Goal: Task Accomplishment & Management: Manage account settings

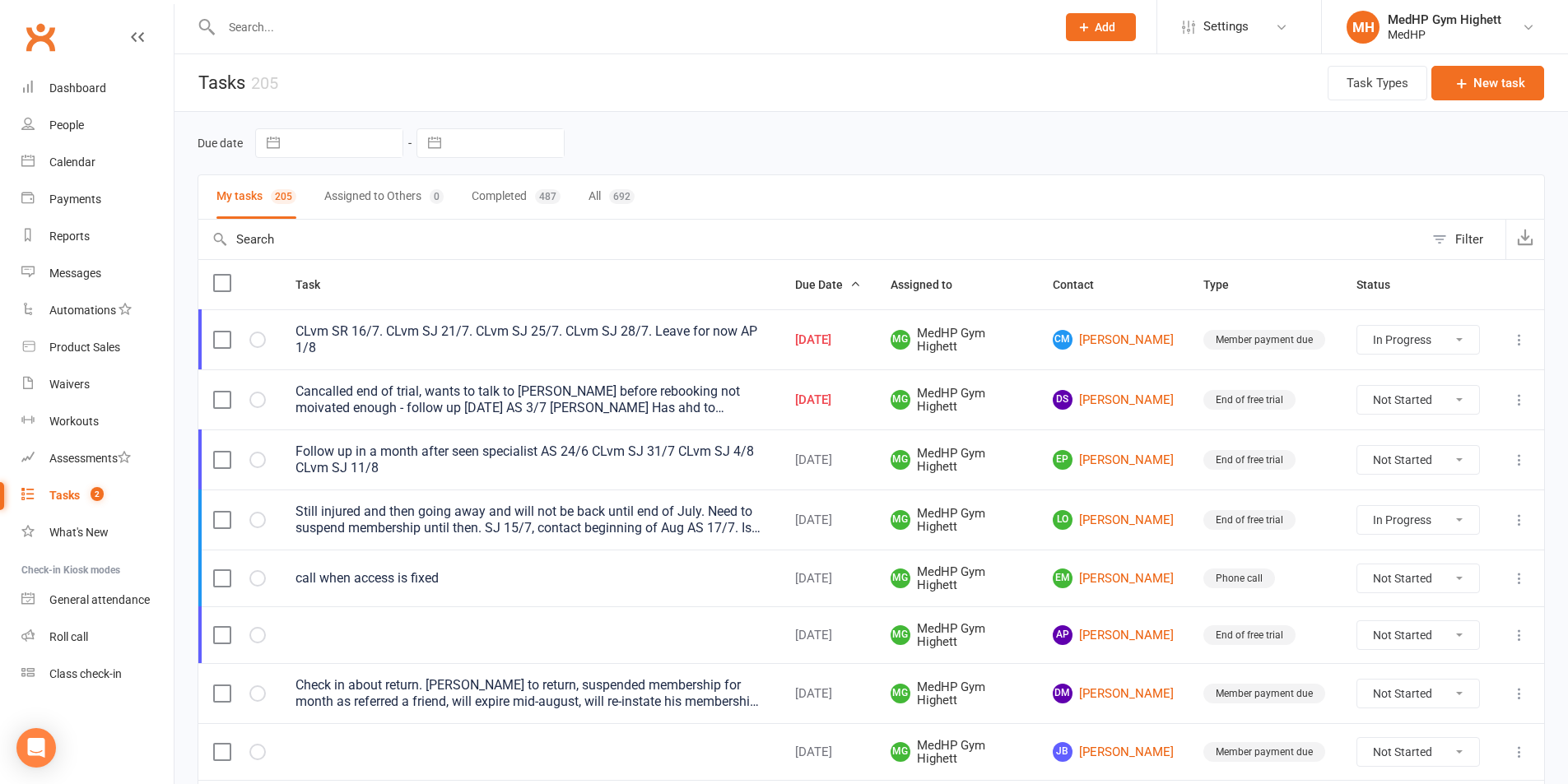
select select "started"
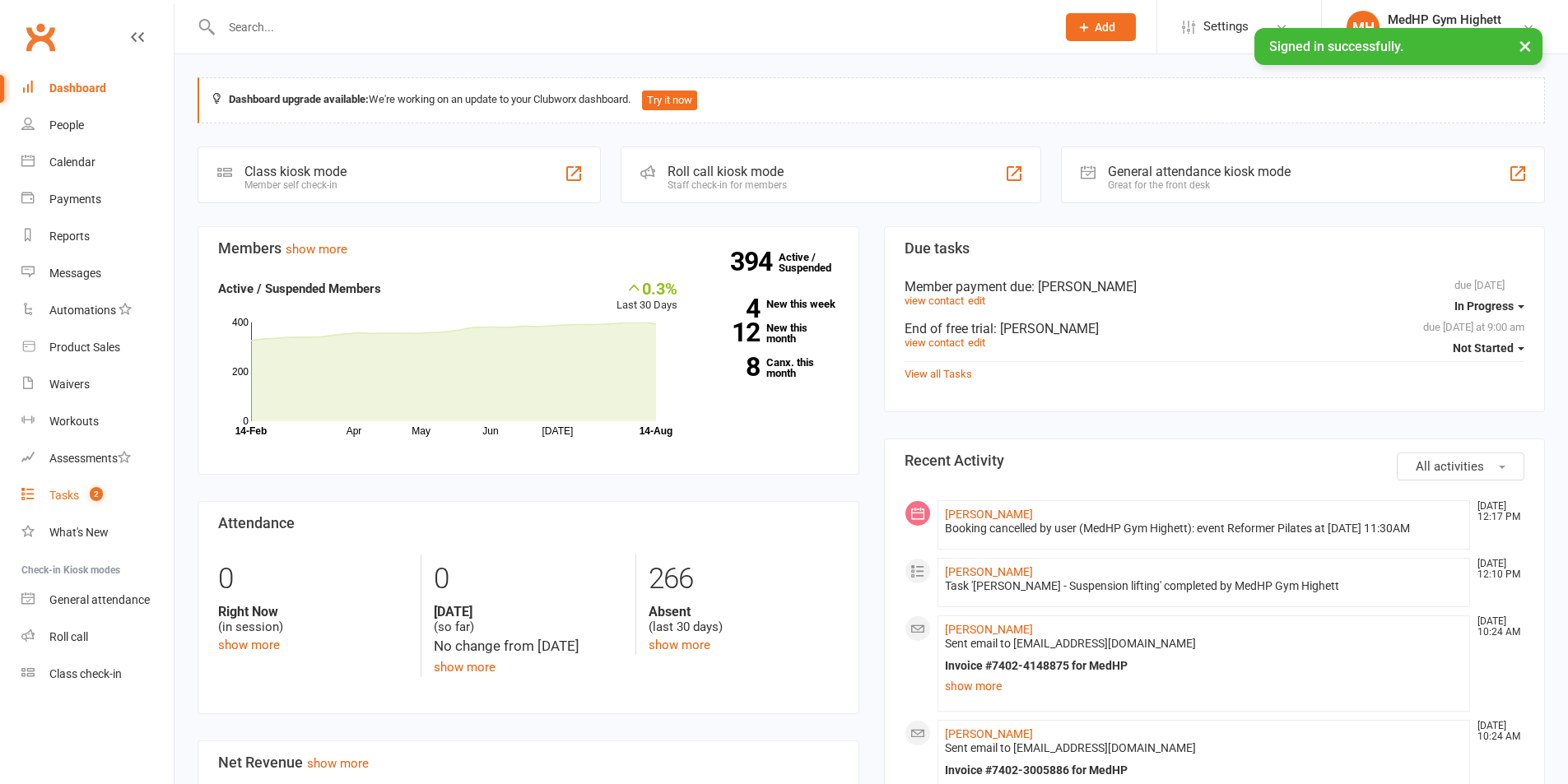
click at [85, 489] on count-badge "2" at bounding box center [91, 495] width 22 height 13
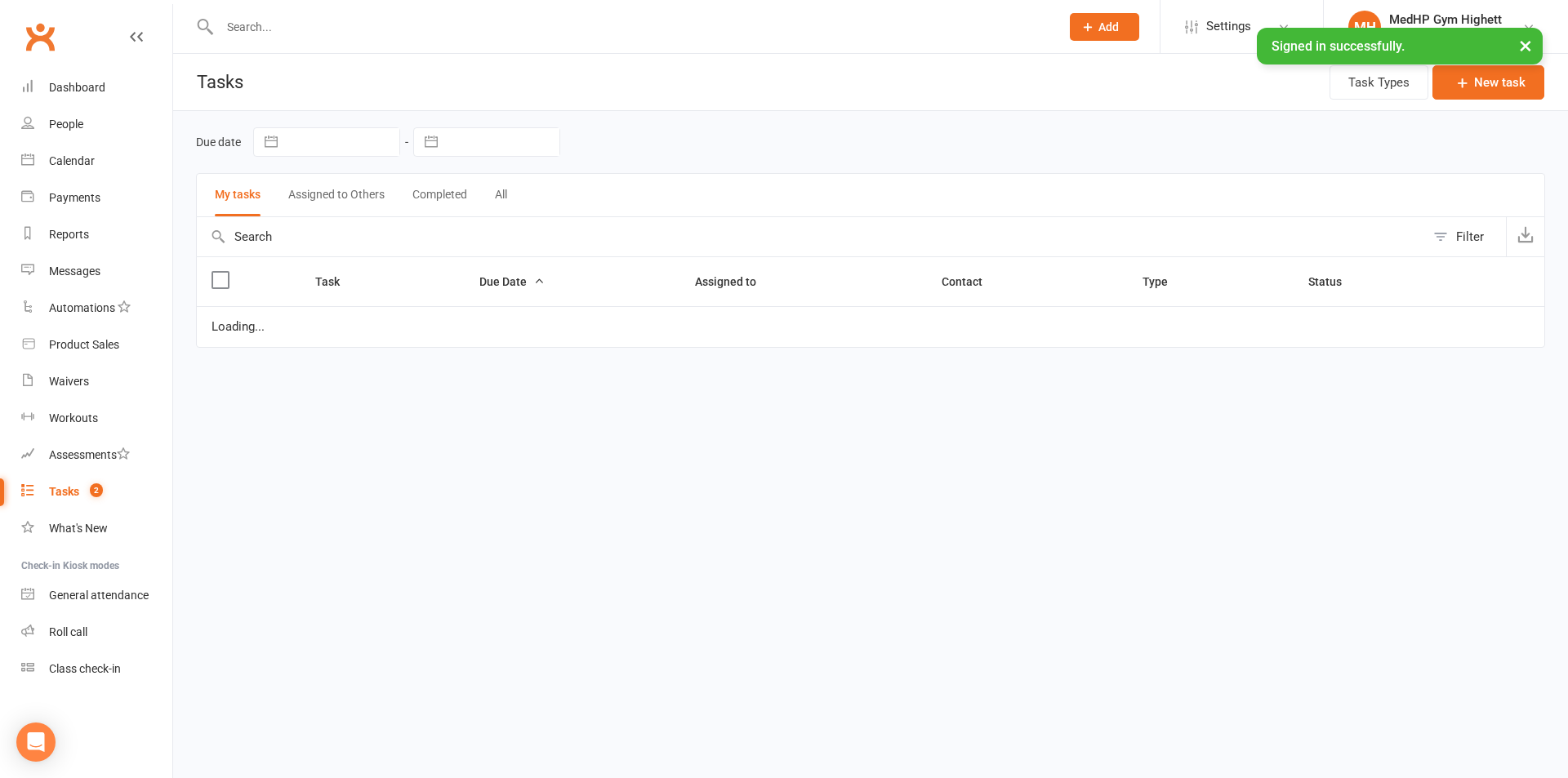
select select "started"
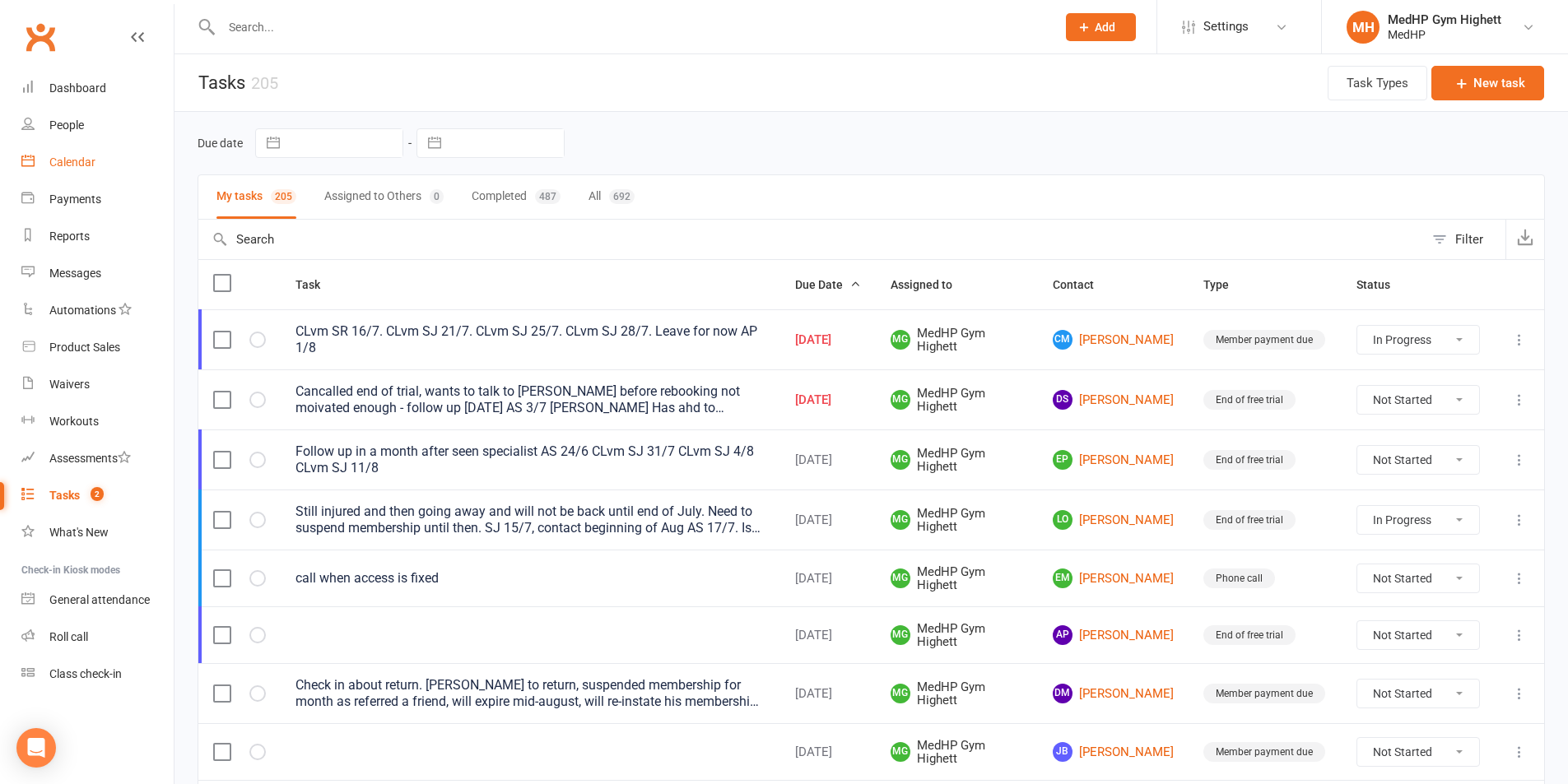
click at [121, 164] on link "Calendar" at bounding box center [98, 162] width 152 height 37
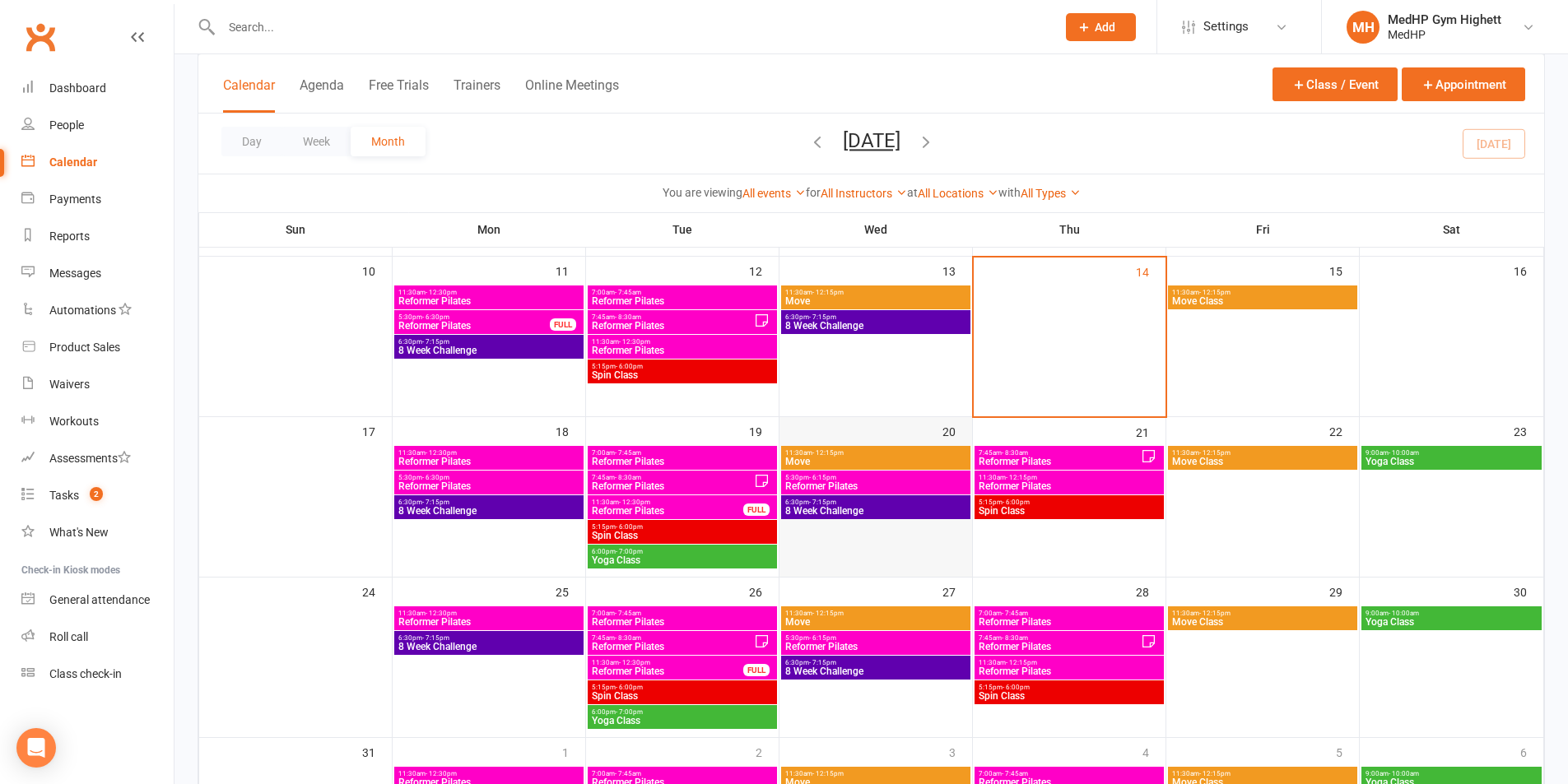
scroll to position [493, 0]
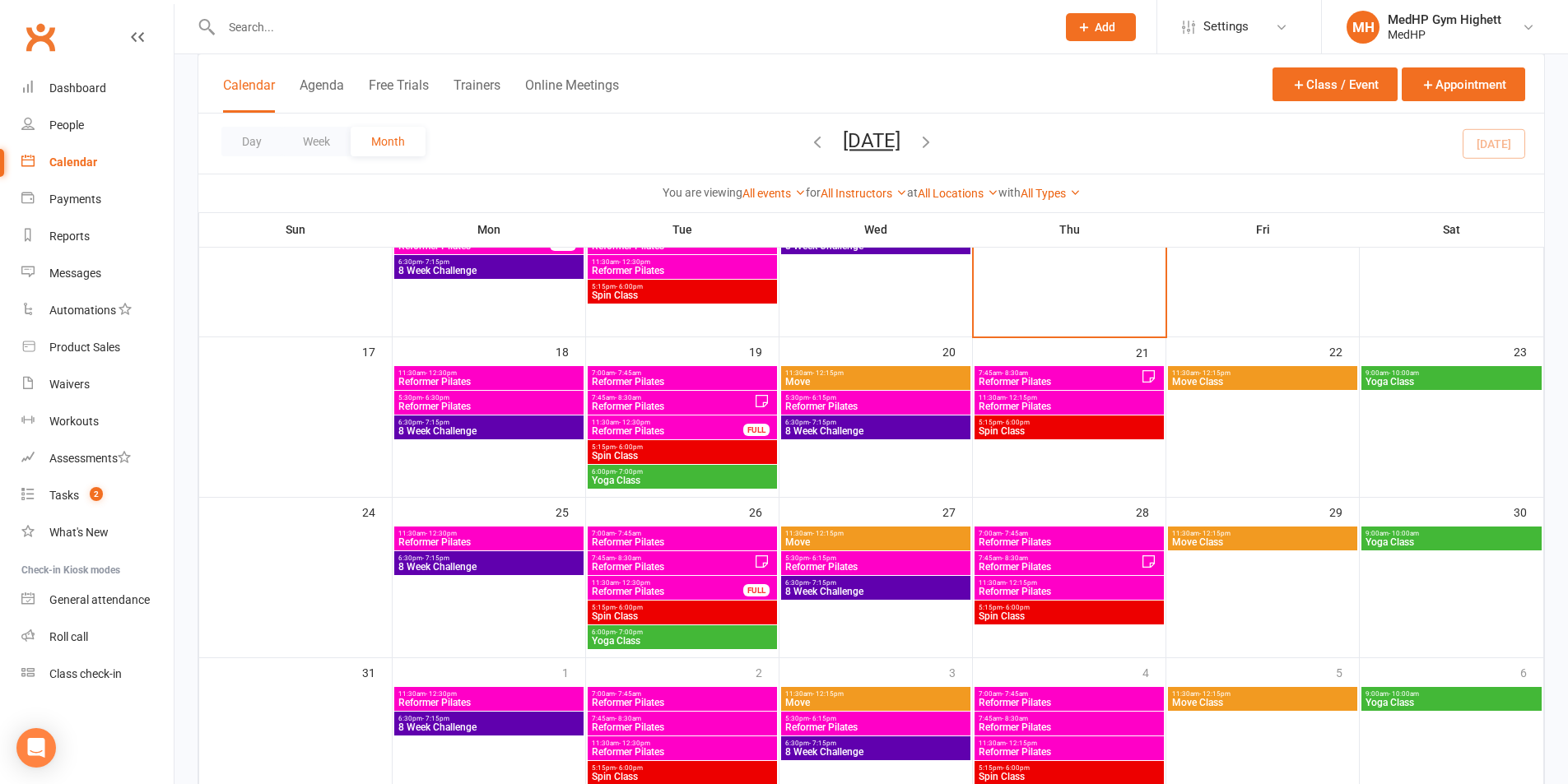
click at [495, 375] on span "11:30am - 12:30pm" at bounding box center [489, 373] width 183 height 8
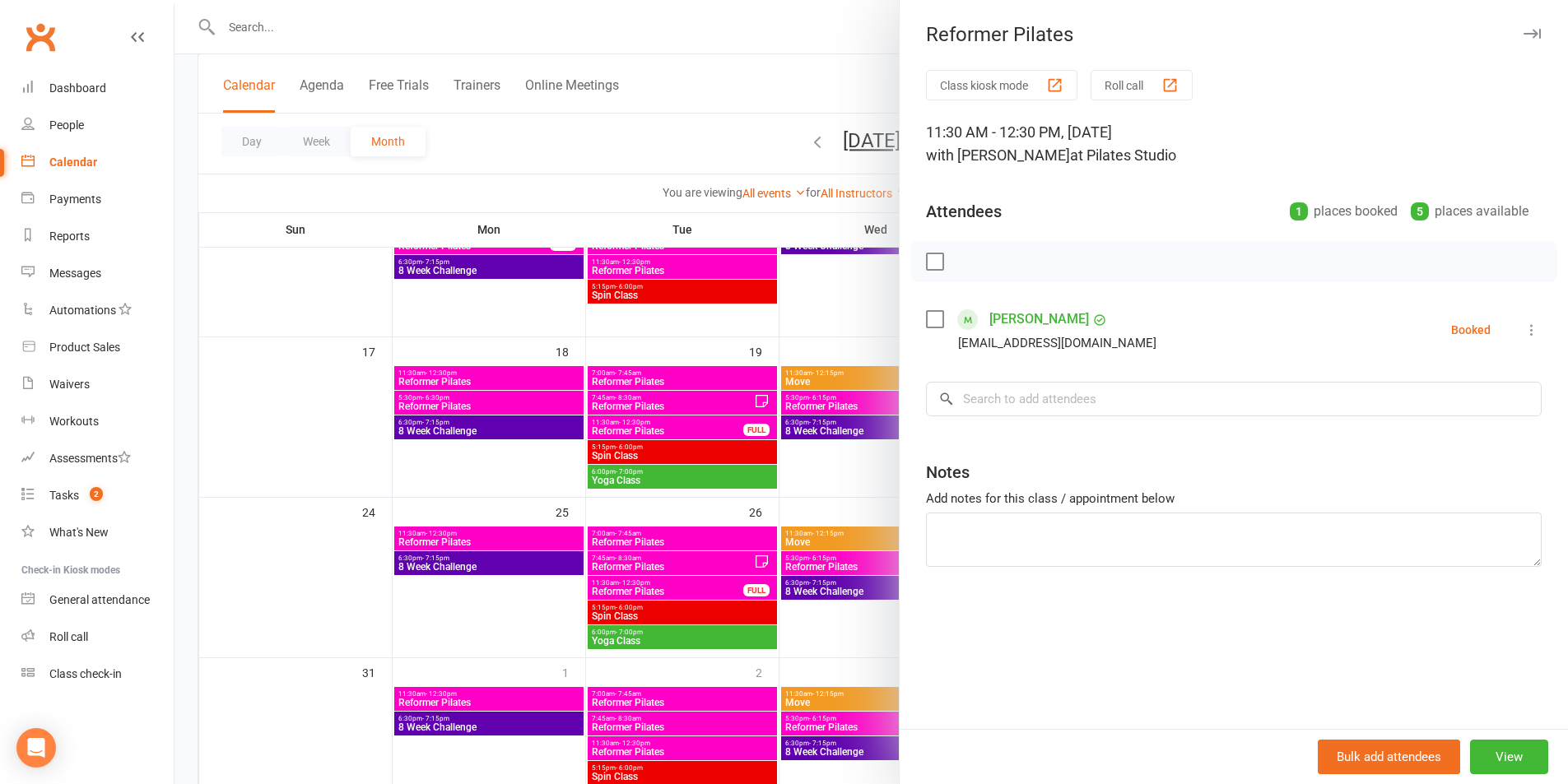
click at [848, 309] on div at bounding box center [871, 392] width 1394 height 784
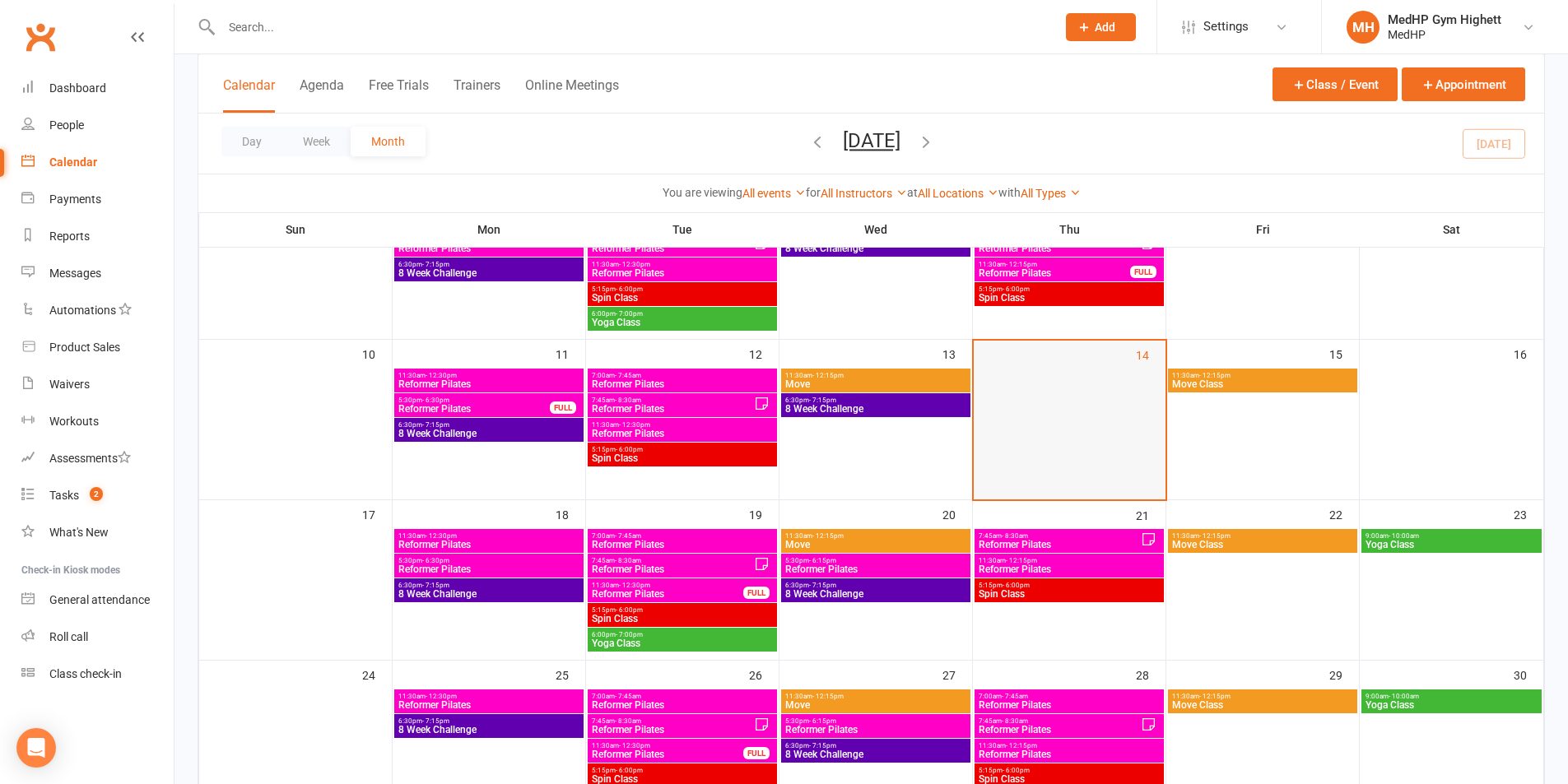
scroll to position [329, 0]
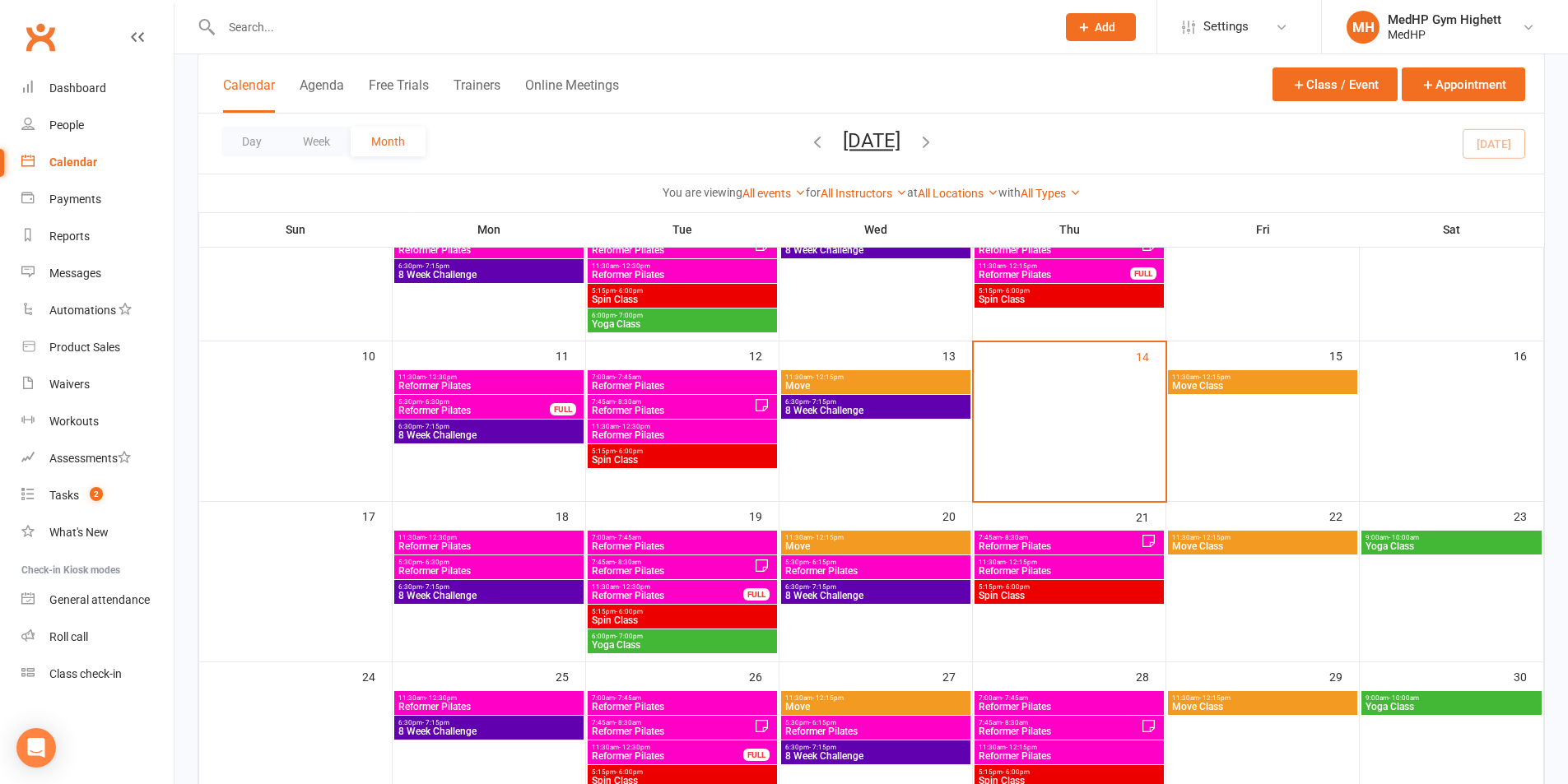
click at [502, 542] on span "Reformer Pilates" at bounding box center [489, 546] width 183 height 9
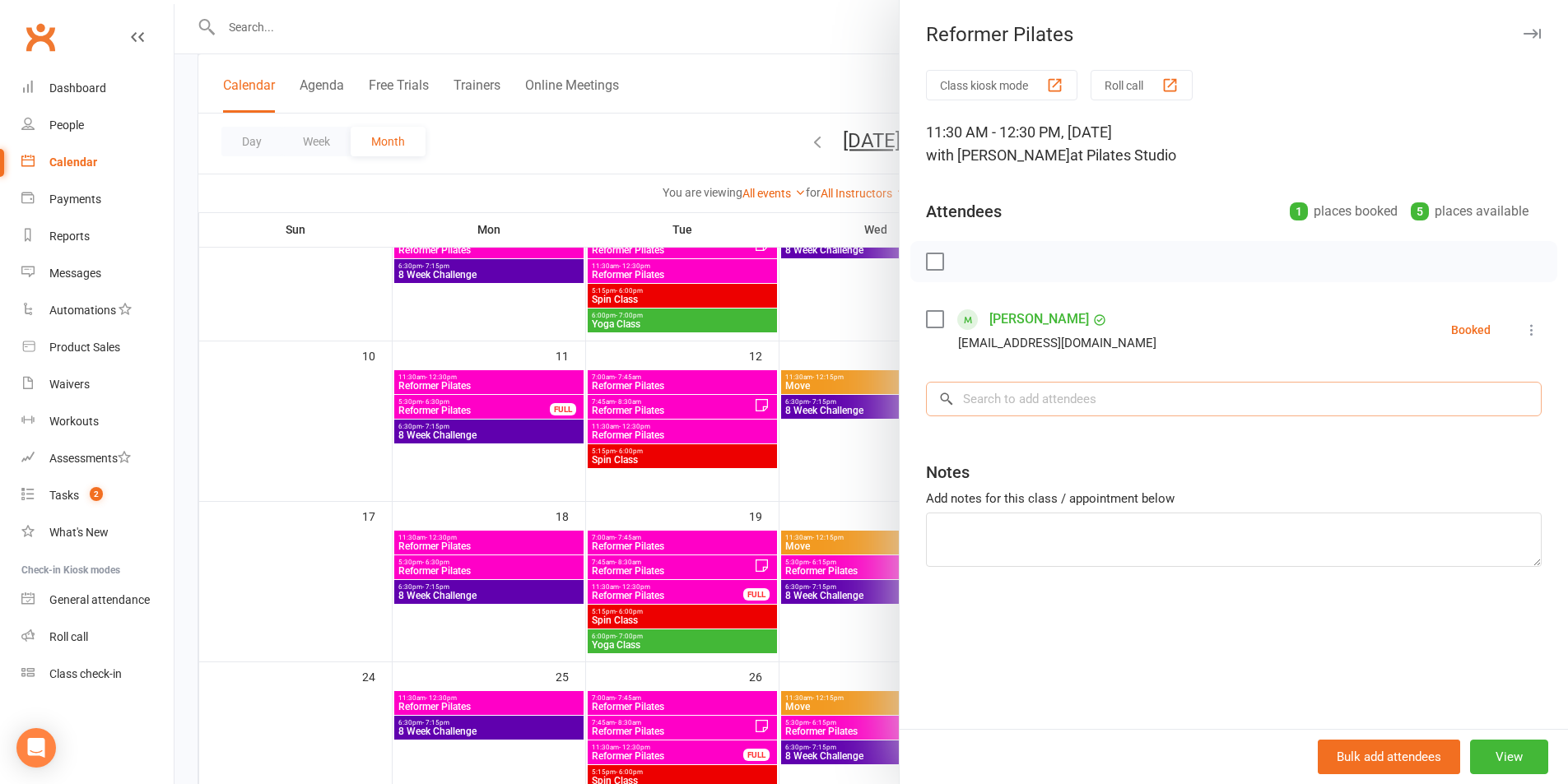
click at [1013, 401] on input "search" at bounding box center [1233, 399] width 615 height 34
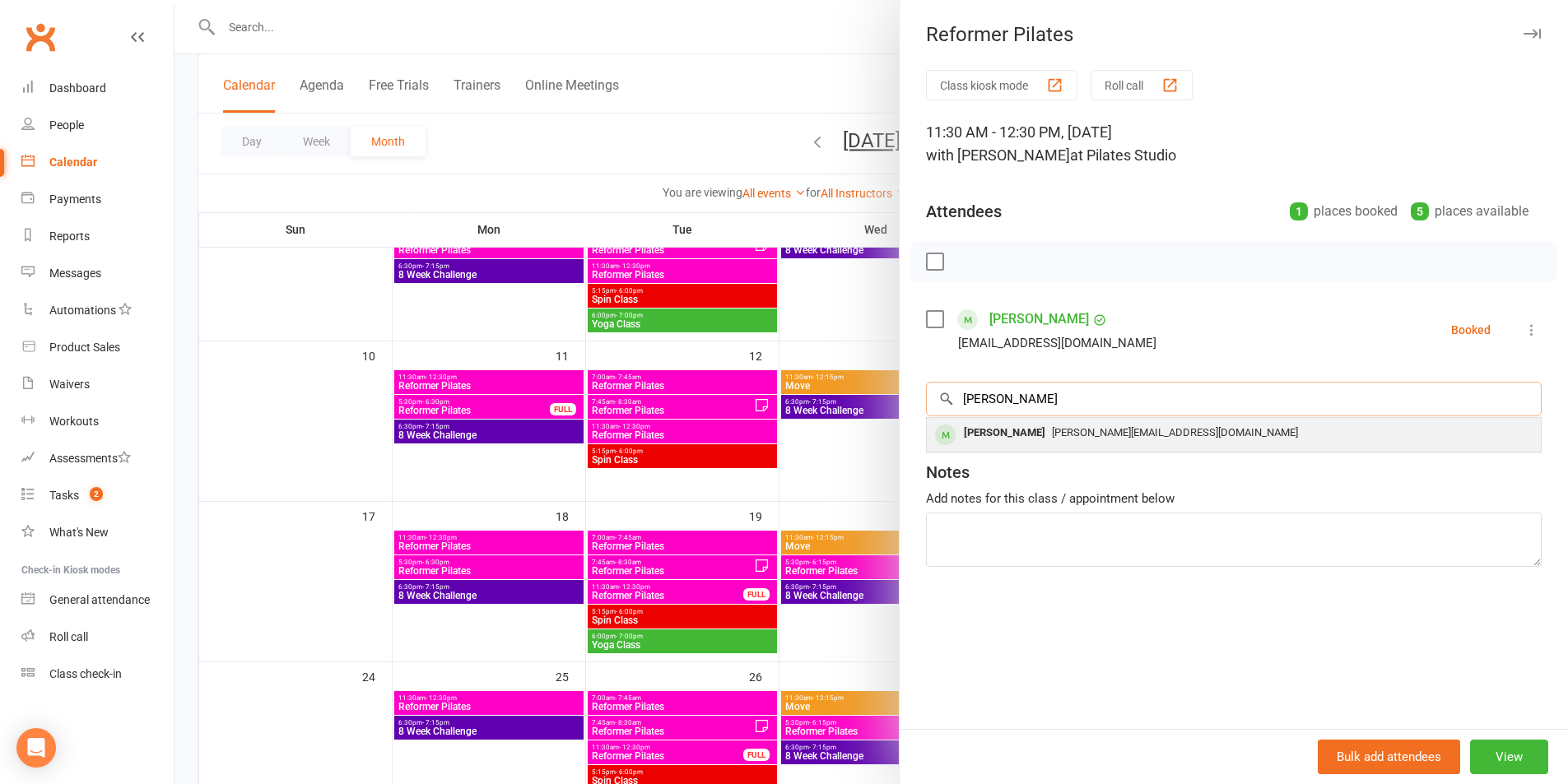
type input "[PERSON_NAME]"
click at [1030, 422] on div "[PERSON_NAME][EMAIL_ADDRESS][DOMAIN_NAME]" at bounding box center [1234, 433] width 601 height 24
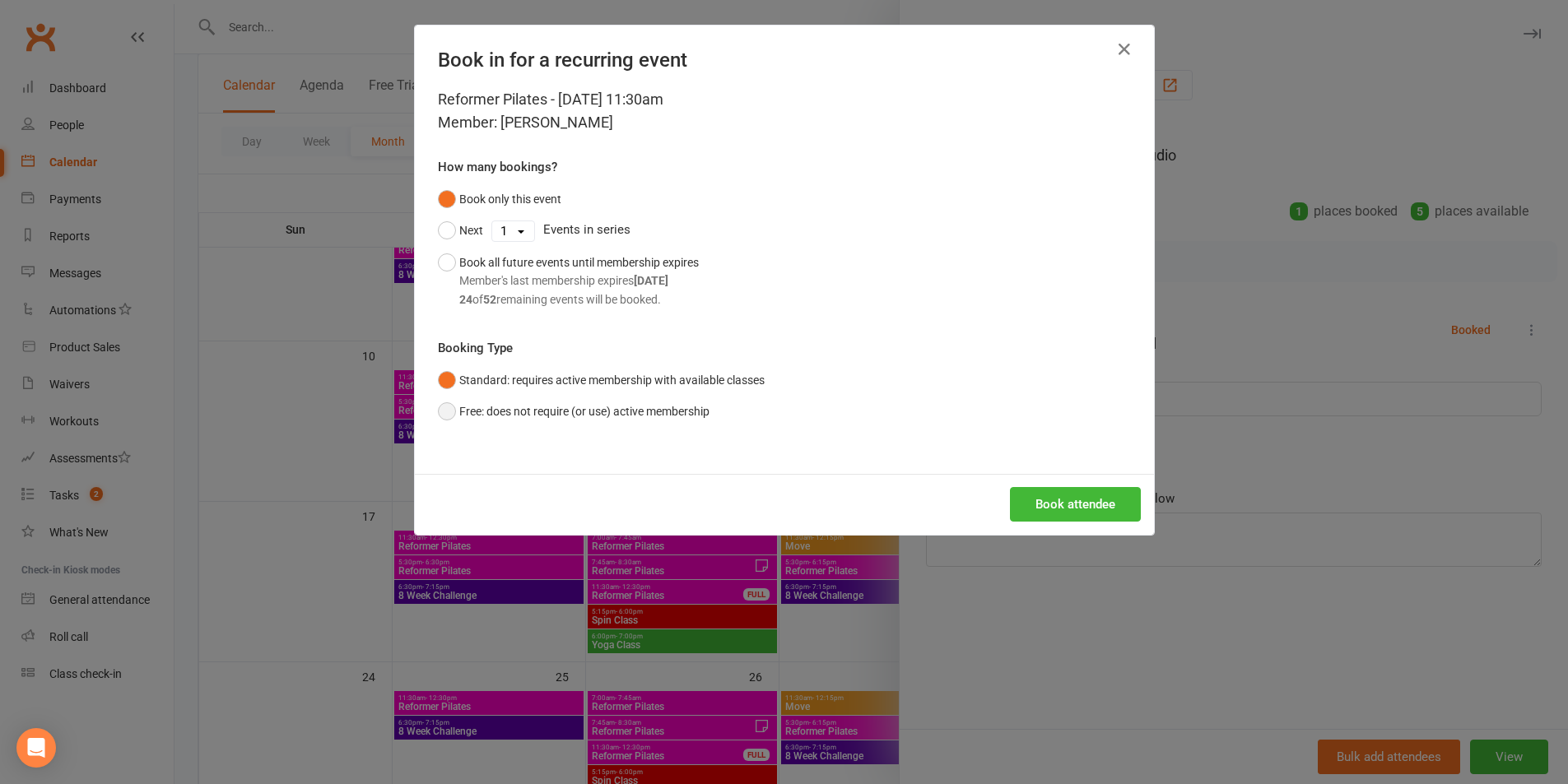
click at [657, 415] on button "Free: does not require (or use) active membership" at bounding box center [573, 411] width 272 height 31
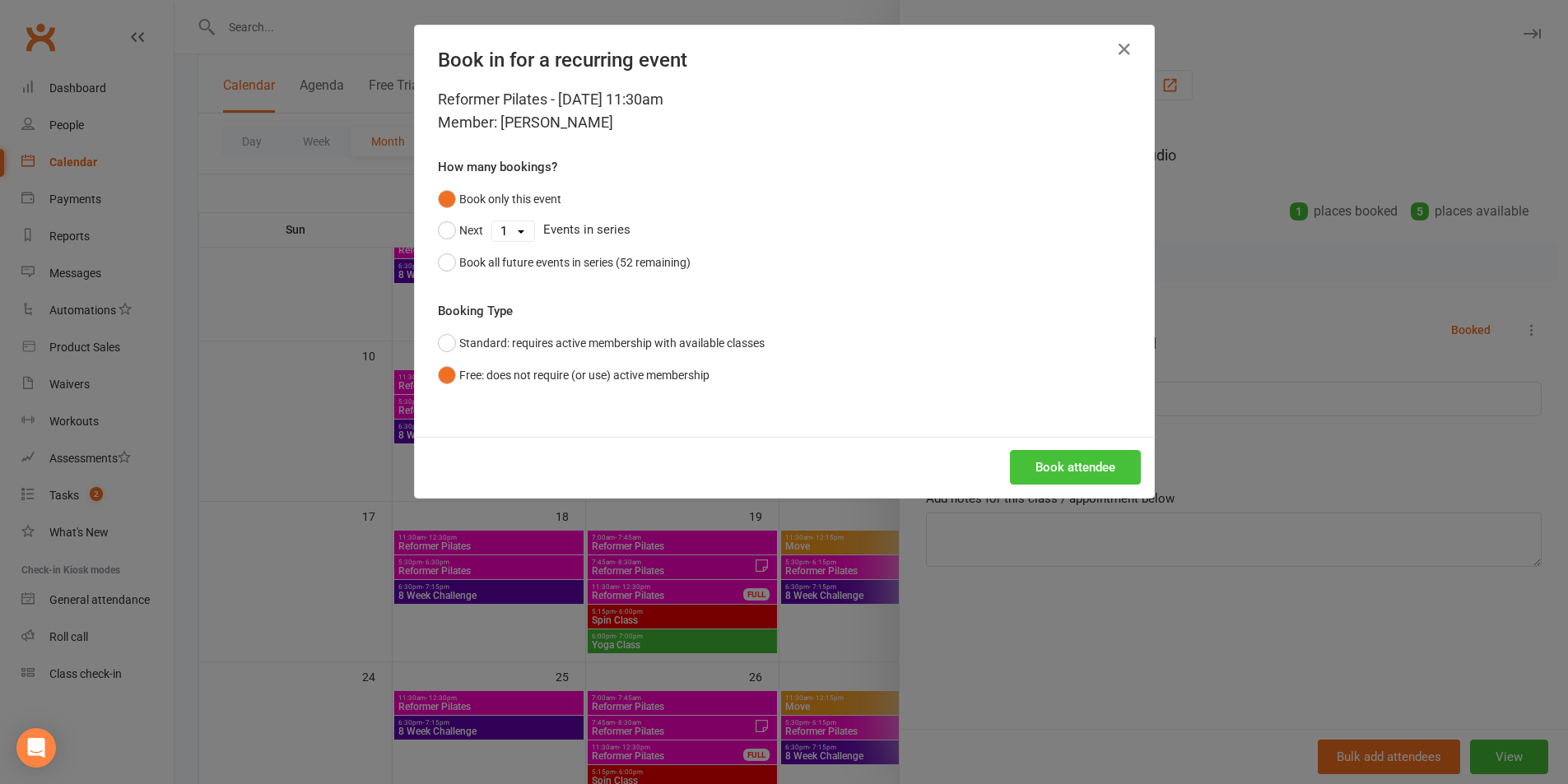
click at [1076, 457] on button "Book attendee" at bounding box center [1075, 467] width 131 height 34
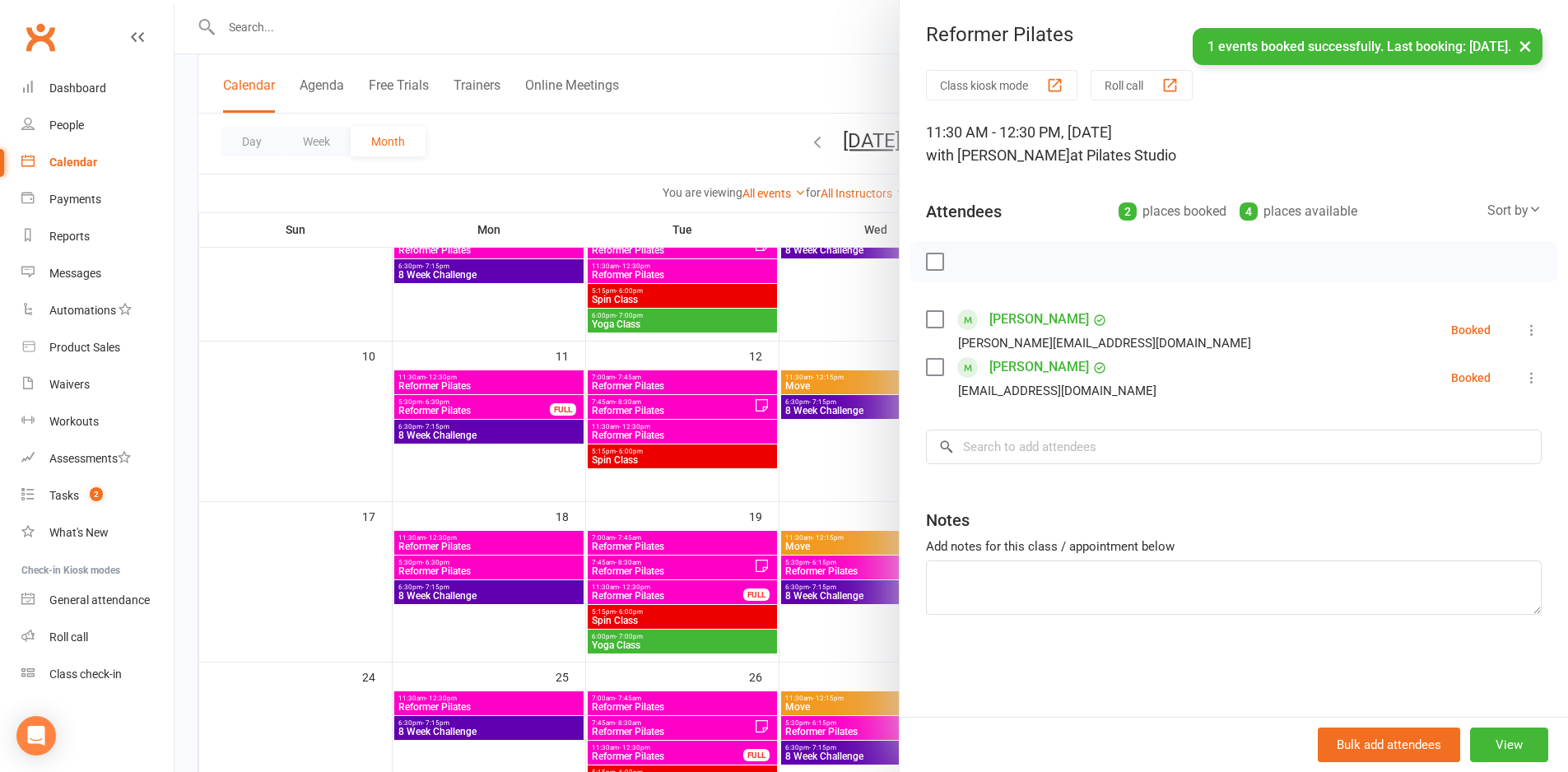
click at [773, 430] on div at bounding box center [871, 386] width 1394 height 772
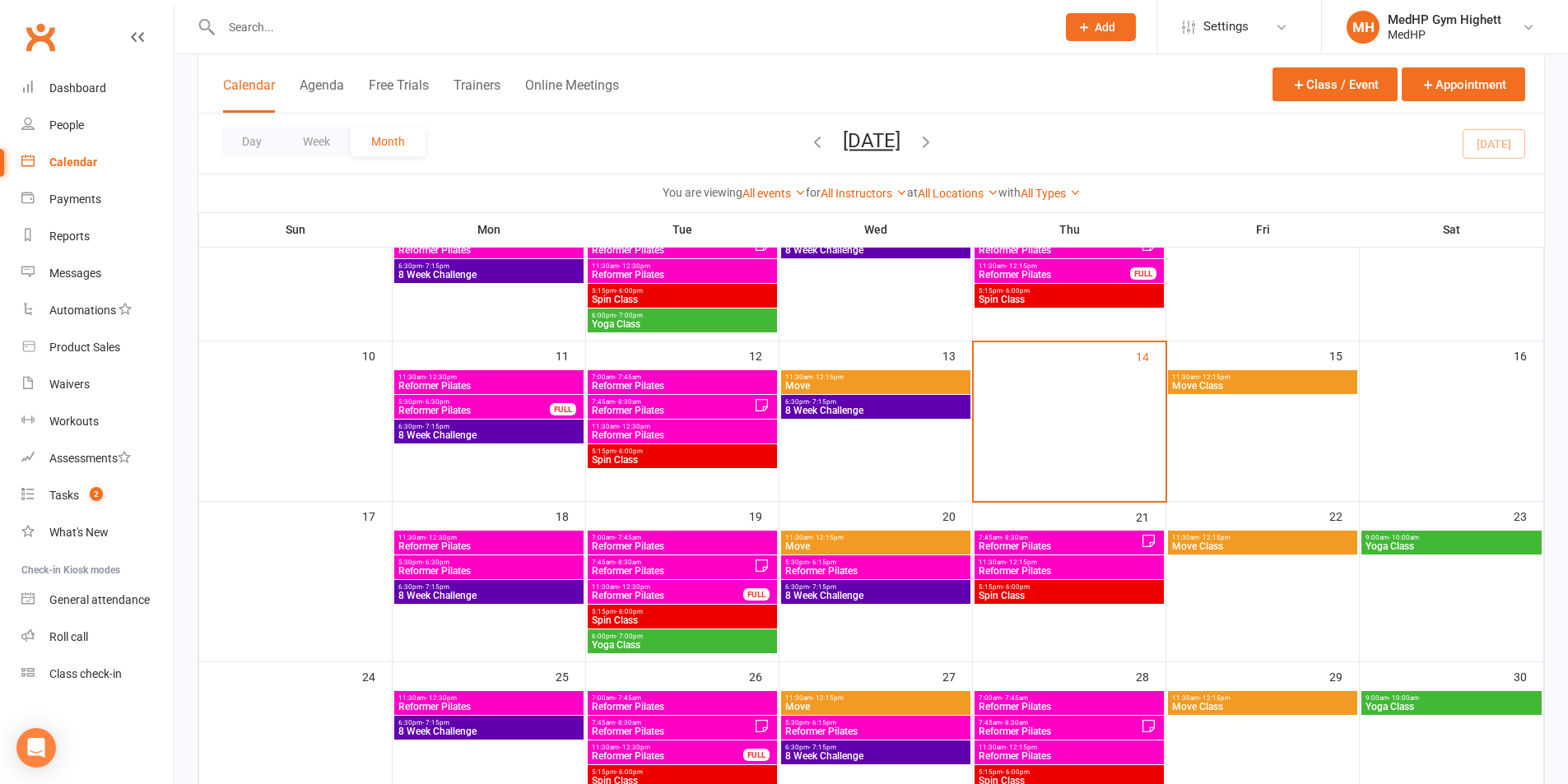
click at [545, 534] on span "11:30am - 12:30pm" at bounding box center [489, 537] width 183 height 8
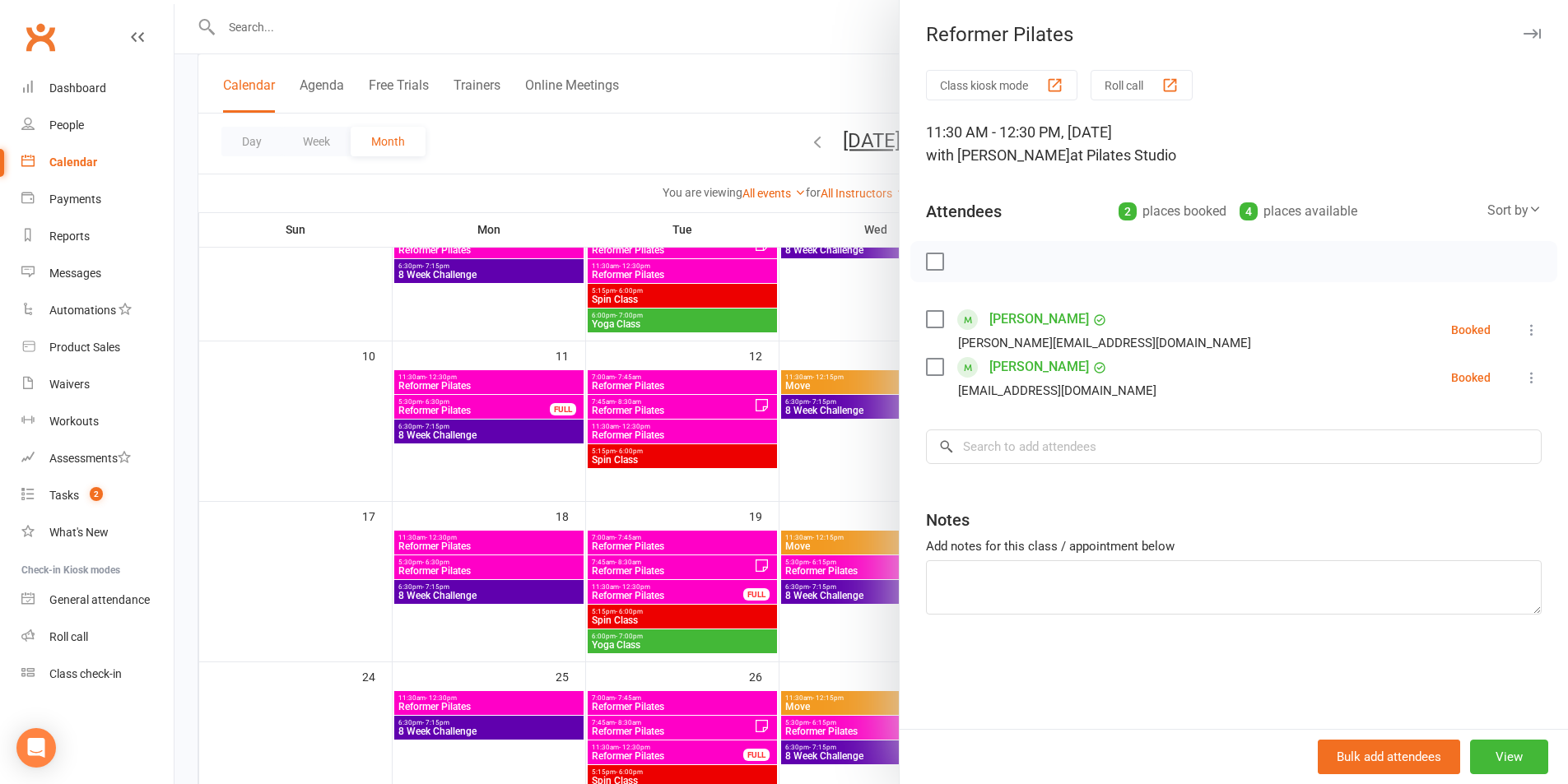
click at [765, 444] on div at bounding box center [871, 392] width 1394 height 784
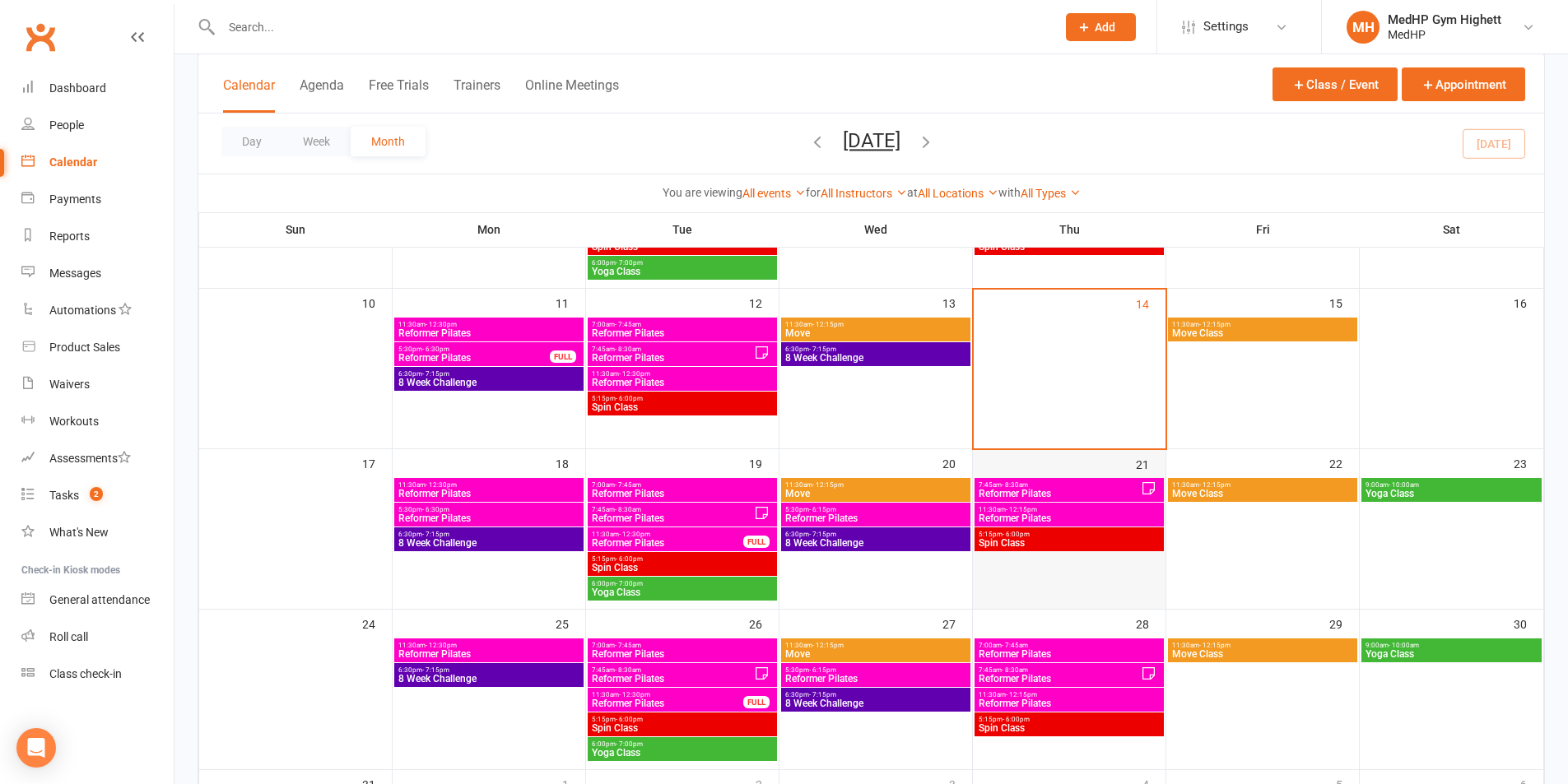
scroll to position [411, 0]
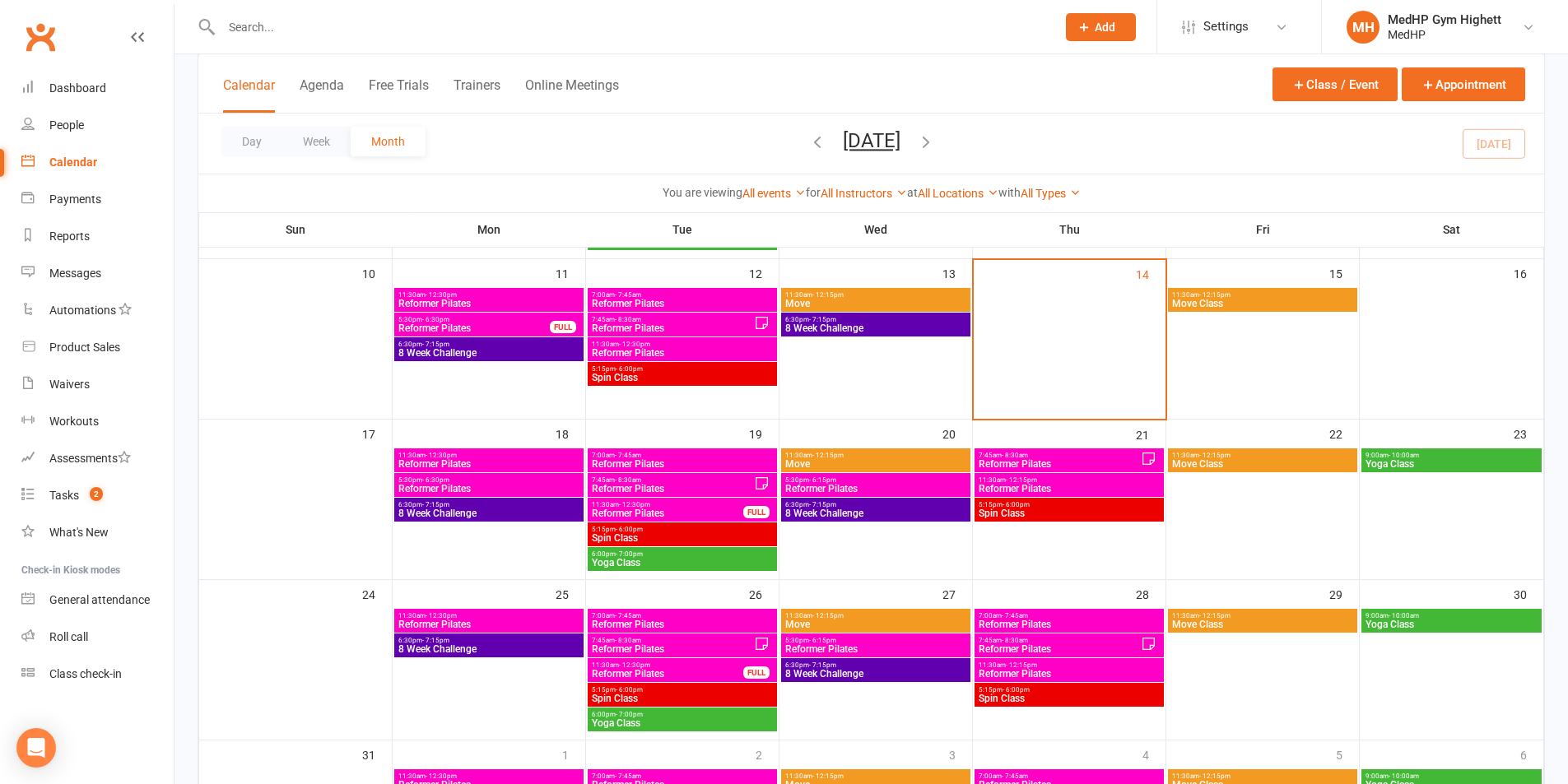
click at [1078, 474] on div "11:30am - 12:15pm Reformer Pilates" at bounding box center [1068, 485] width 189 height 24
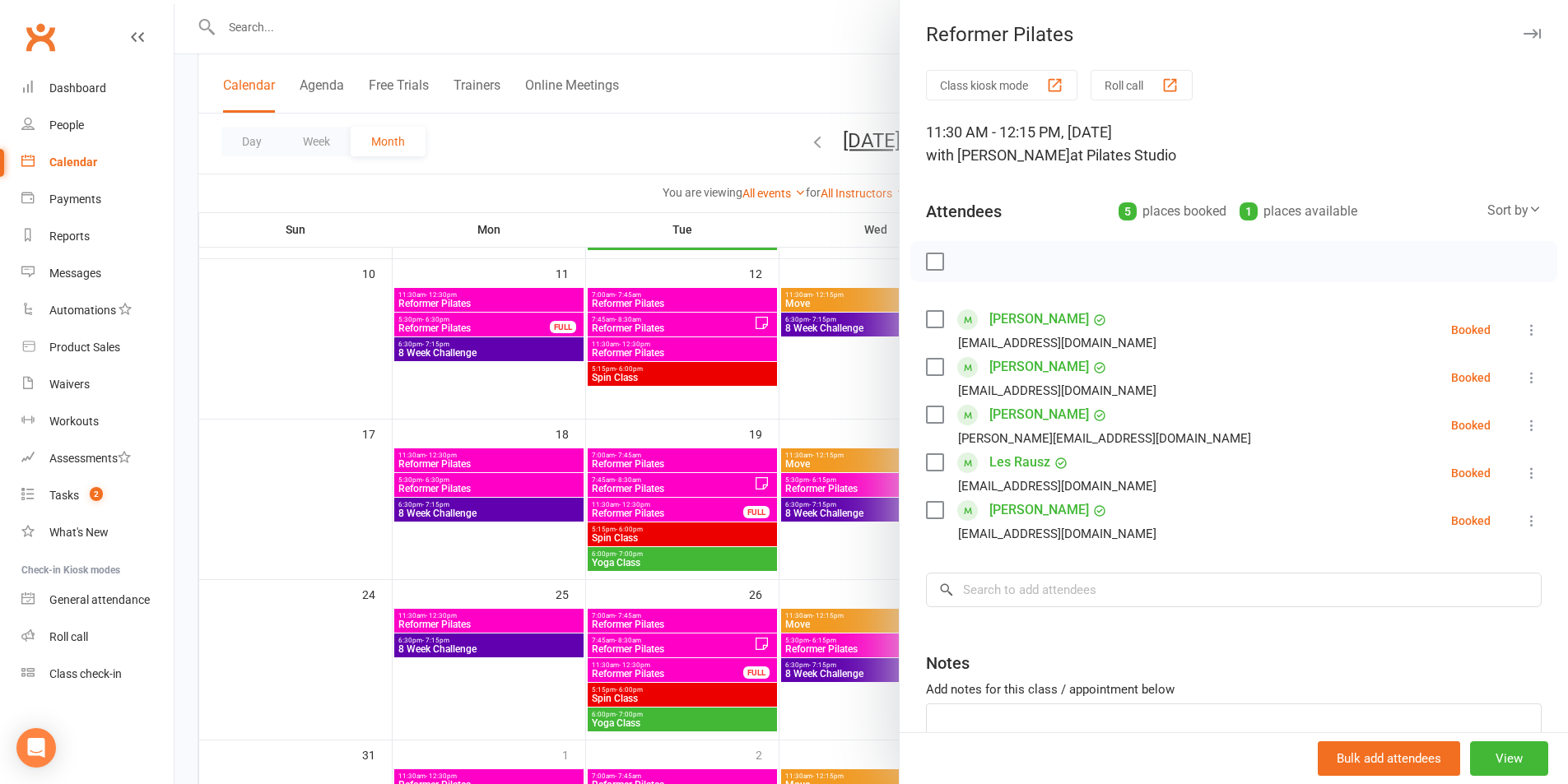
click at [1524, 419] on icon at bounding box center [1532, 425] width 16 height 16
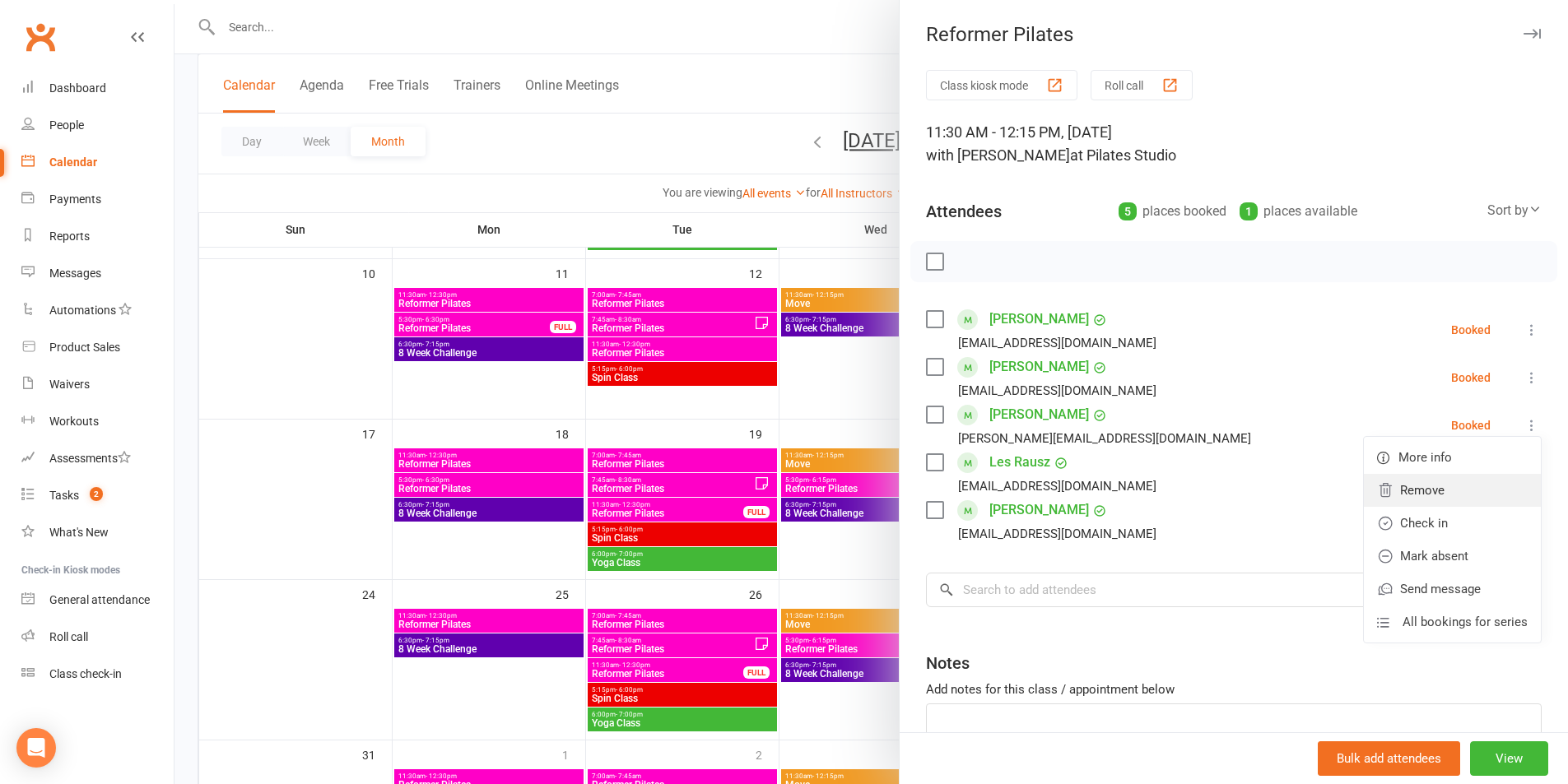
click at [1436, 490] on link "Remove" at bounding box center [1452, 490] width 177 height 33
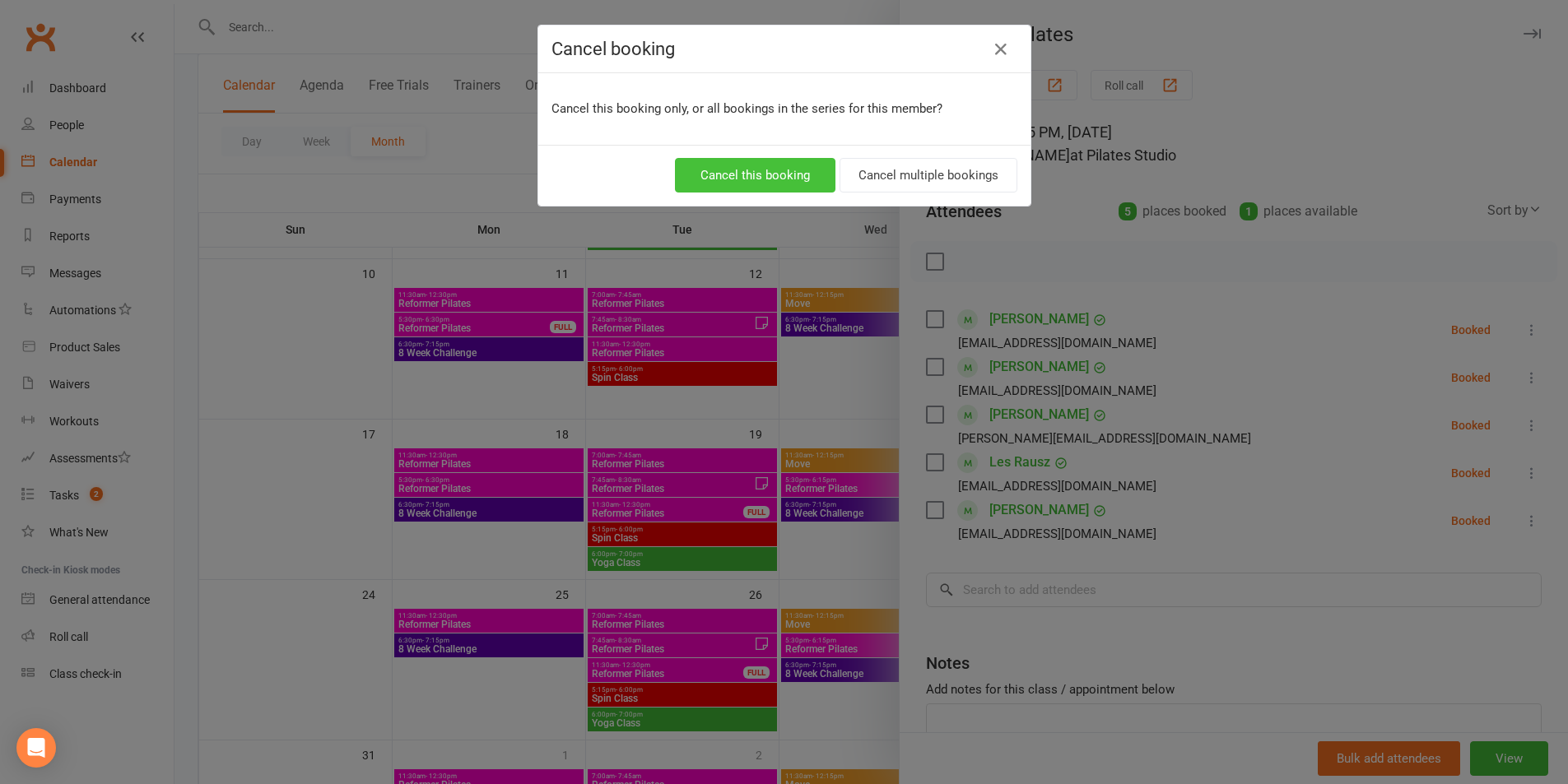
click at [750, 187] on button "Cancel this booking" at bounding box center [755, 175] width 161 height 34
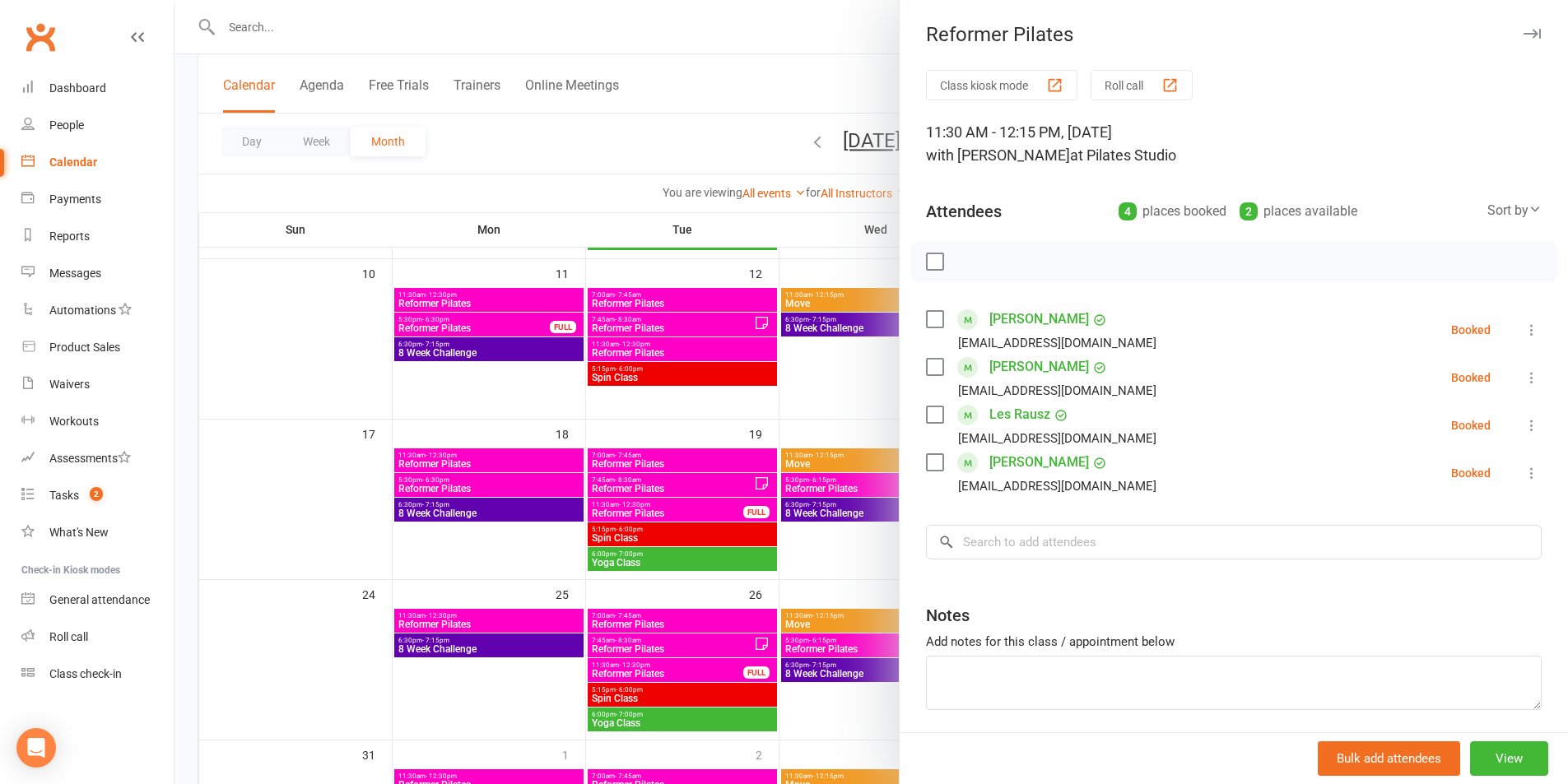
click at [885, 335] on div at bounding box center [871, 392] width 1394 height 784
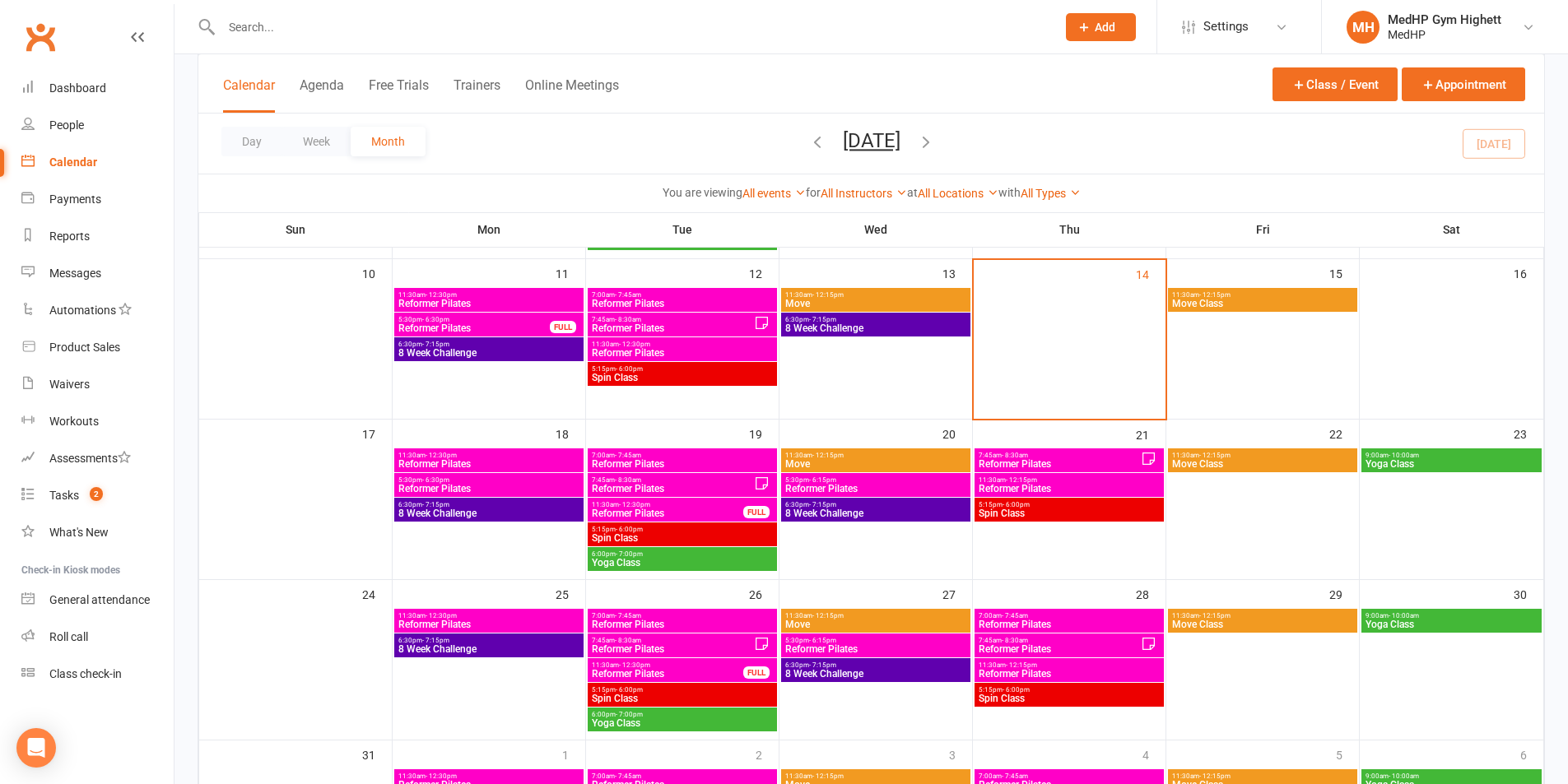
click at [94, 168] on div "Calendar" at bounding box center [72, 161] width 47 height 13
click at [104, 490] on link "Tasks 2" at bounding box center [98, 495] width 152 height 37
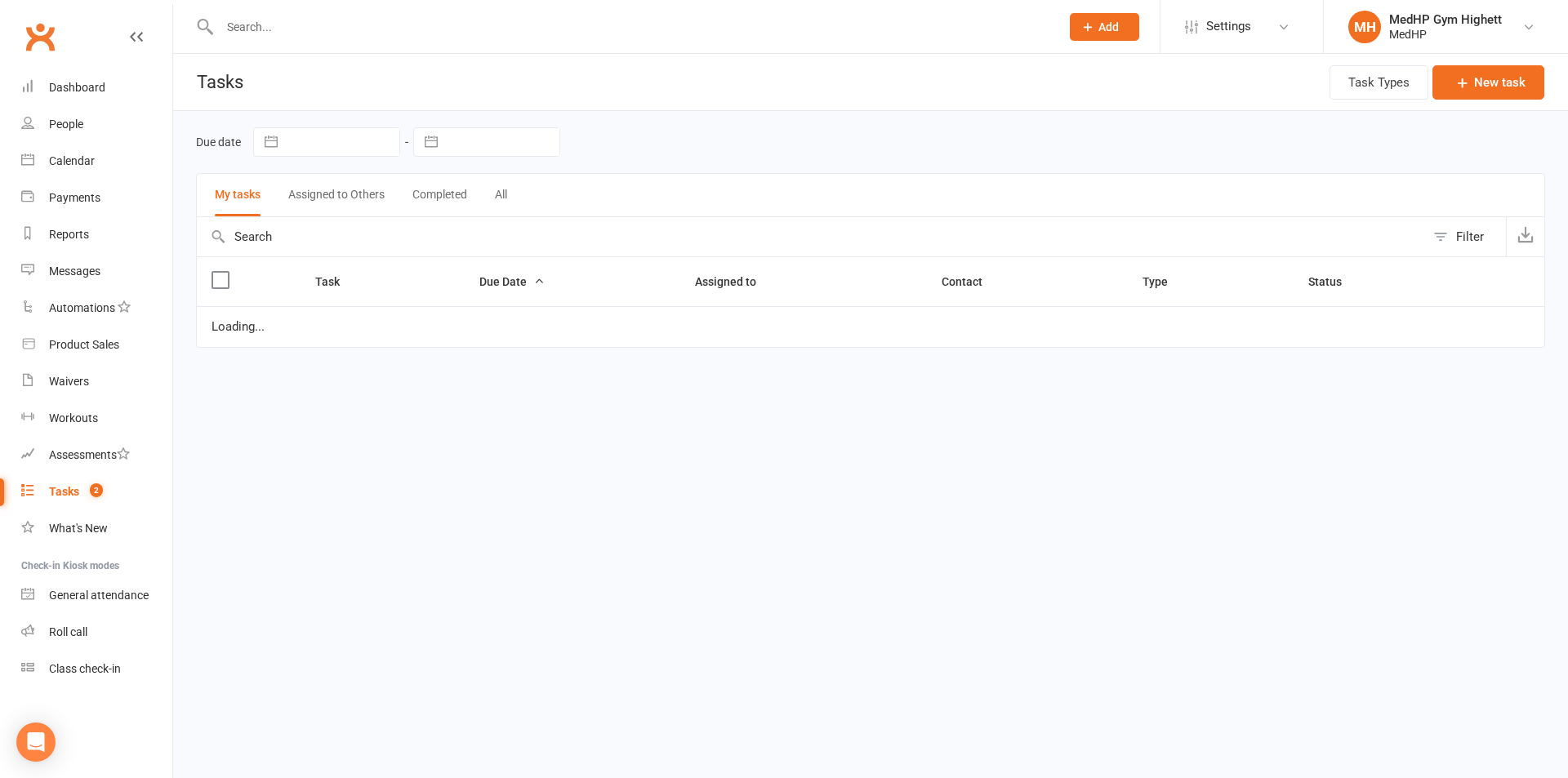
select select "started"
